Goal: Task Accomplishment & Management: Complete application form

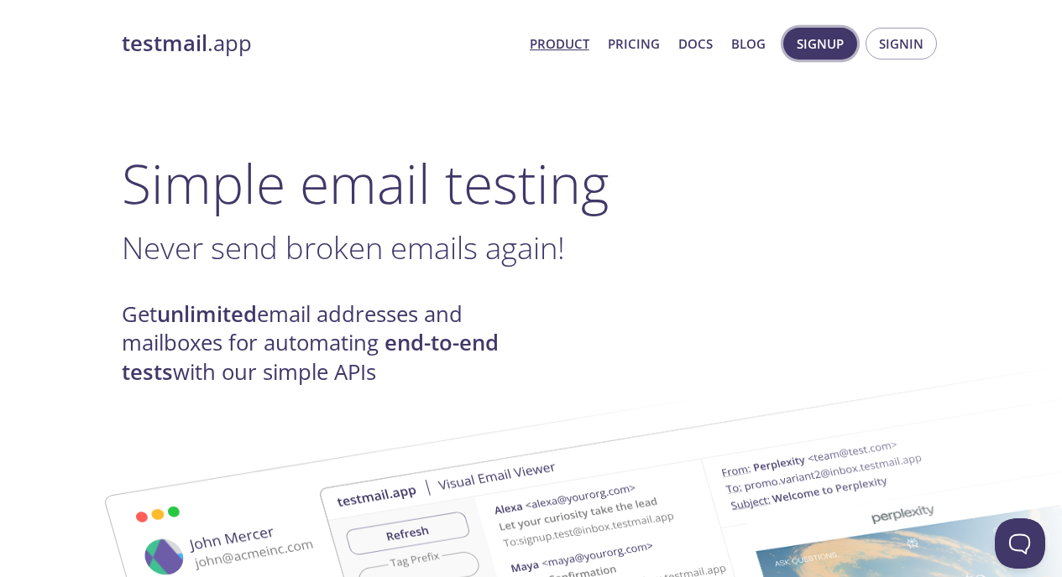
click at [827, 46] on span "Signup" at bounding box center [819, 44] width 47 height 22
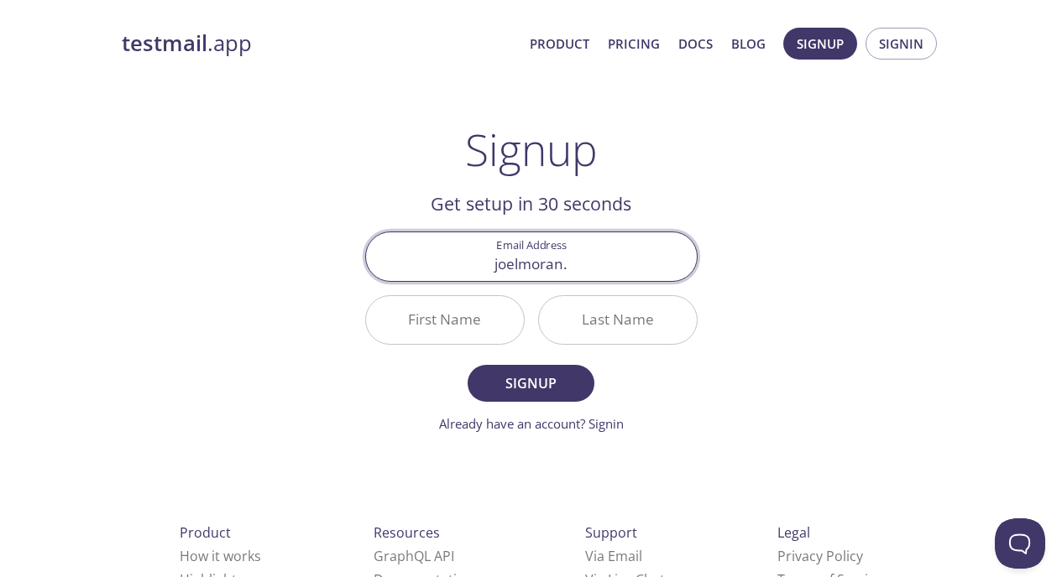
type input "[DOMAIN_NAME][EMAIL_ADDRESS][DOMAIN_NAME]"
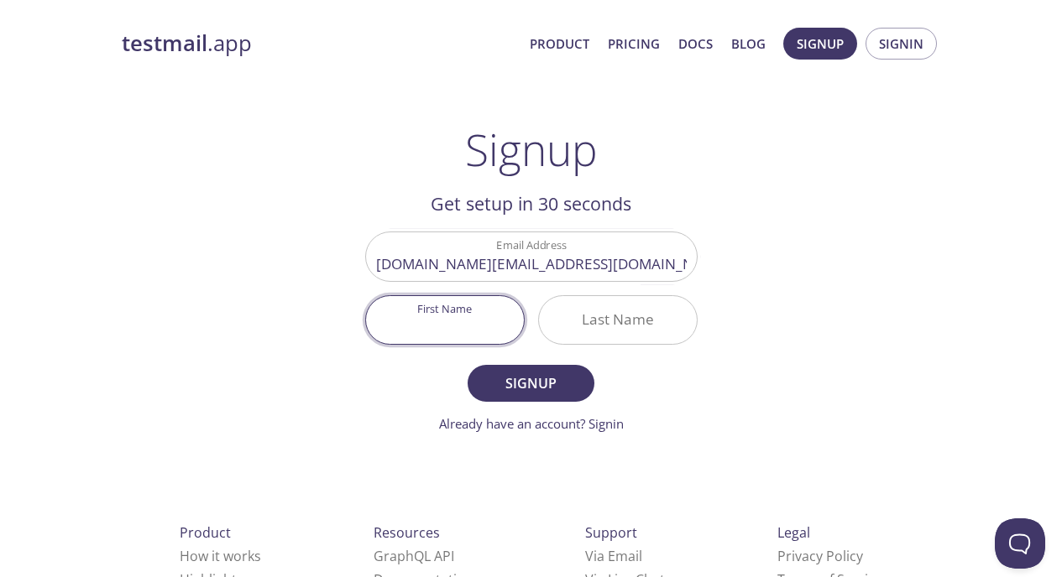
click at [418, 316] on input "First Name" at bounding box center [445, 320] width 158 height 48
type input "[PERSON_NAME]"
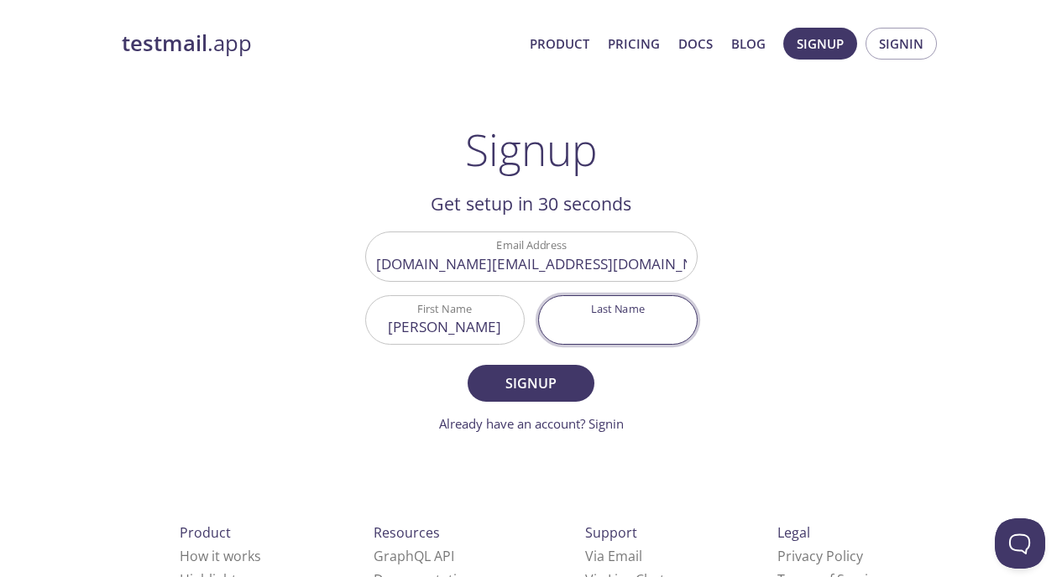
click at [596, 323] on input "Last Name" at bounding box center [618, 320] width 158 height 48
type input "[PERSON_NAME]"
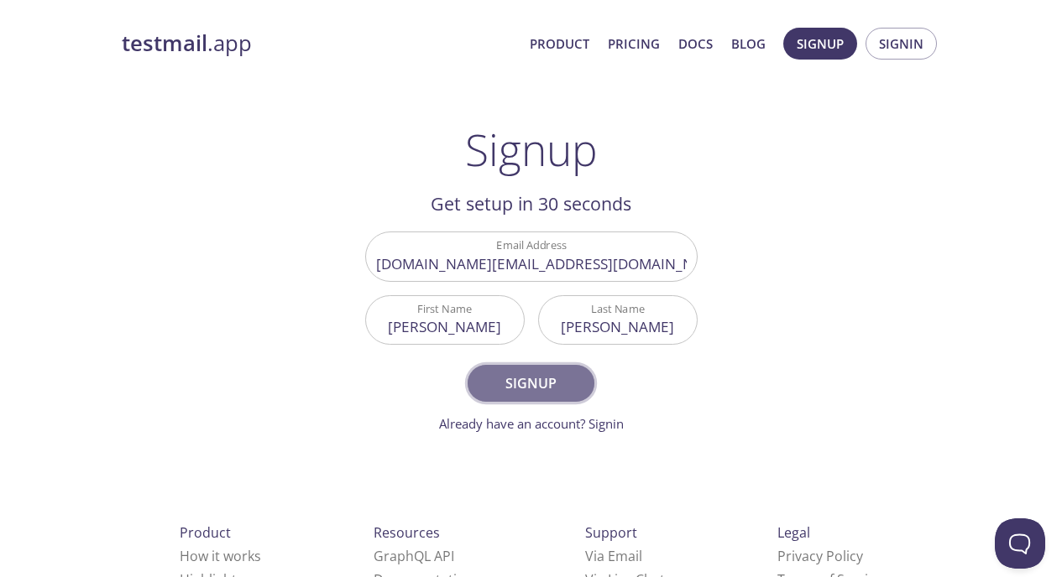
click at [546, 385] on span "Signup" at bounding box center [530, 383] width 89 height 23
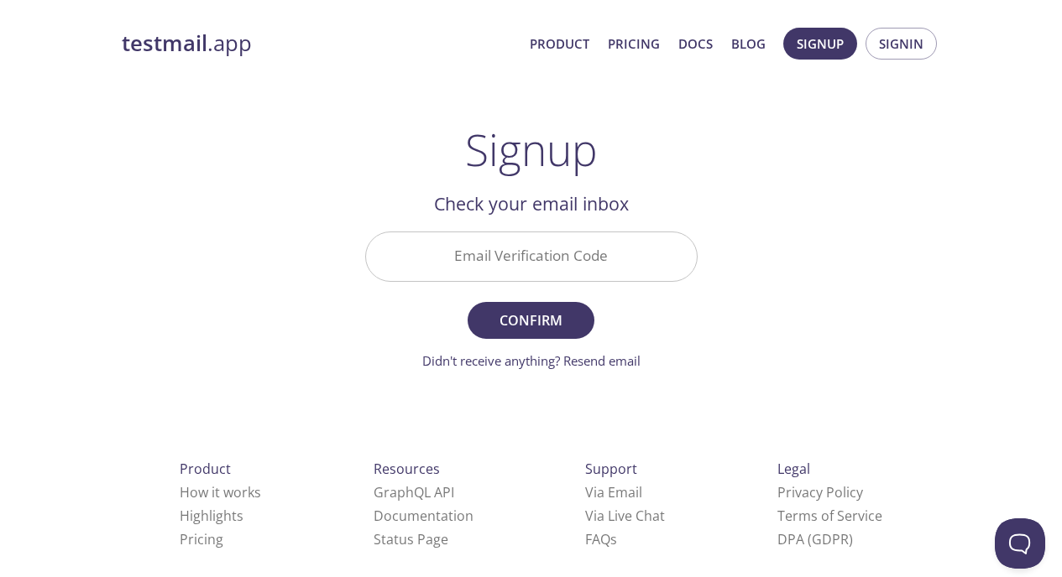
click at [598, 258] on input "Email Verification Code" at bounding box center [531, 256] width 331 height 48
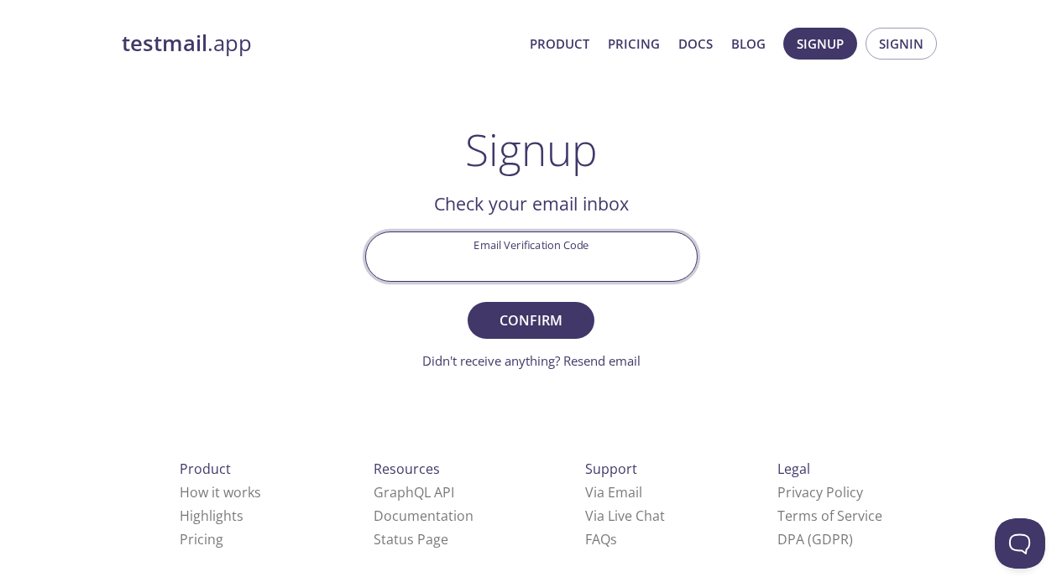
paste input "LVE7FN1"
type input "LVE7FN1"
click at [532, 318] on span "Confirm" at bounding box center [530, 320] width 89 height 23
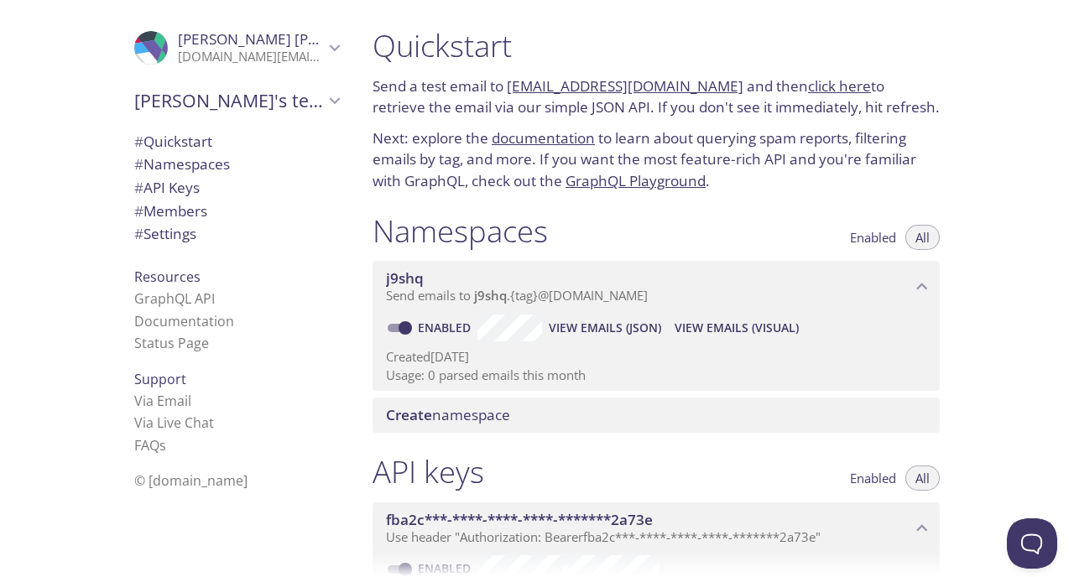
drag, startPoint x: 508, startPoint y: 83, endPoint x: 707, endPoint y: 91, distance: 199.0
click at [707, 91] on p "Send a test email to [EMAIL_ADDRESS][DOMAIN_NAME] and then click here to retrie…" at bounding box center [656, 97] width 567 height 43
copy link "[EMAIL_ADDRESS][DOMAIN_NAME]"
click at [823, 85] on link "click here" at bounding box center [839, 85] width 63 height 19
drag, startPoint x: 506, startPoint y: 81, endPoint x: 601, endPoint y: 87, distance: 95.0
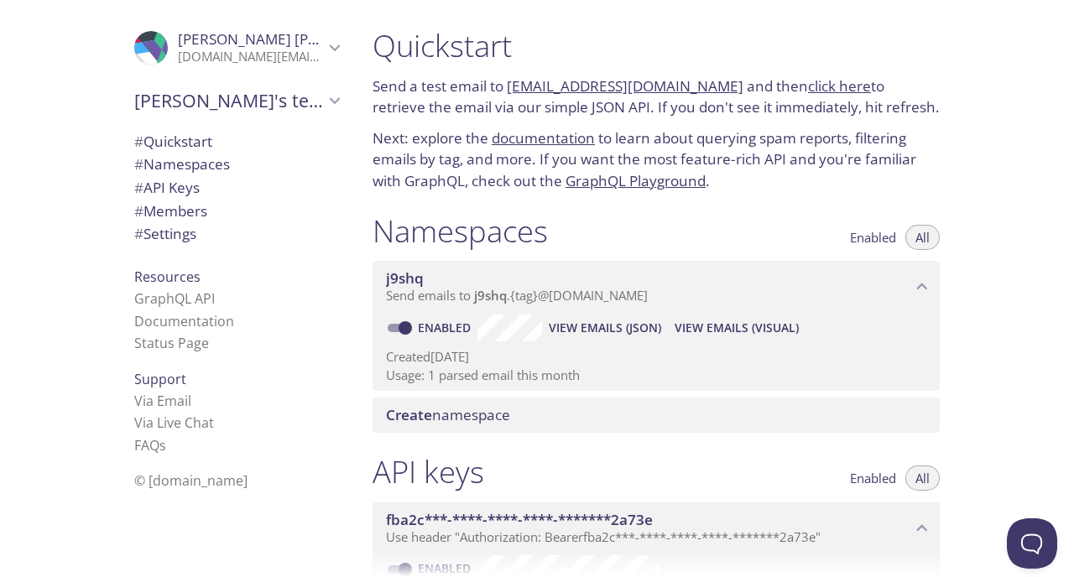
click at [601, 87] on p "Send a test email to [EMAIL_ADDRESS][DOMAIN_NAME] and then click here to retrie…" at bounding box center [656, 97] width 567 height 43
copy link "[EMAIL_ADDRESS][DOMAIN_NAME]"
click at [822, 84] on link "click here" at bounding box center [839, 85] width 63 height 19
click at [822, 90] on link "click here" at bounding box center [839, 85] width 63 height 19
